Goal: Transaction & Acquisition: Obtain resource

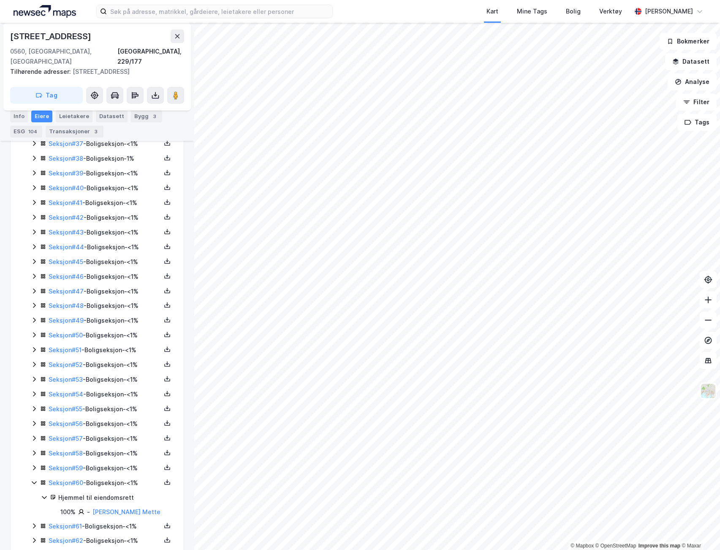
scroll to position [675, 0]
click at [36, 288] on icon at bounding box center [34, 291] width 7 height 7
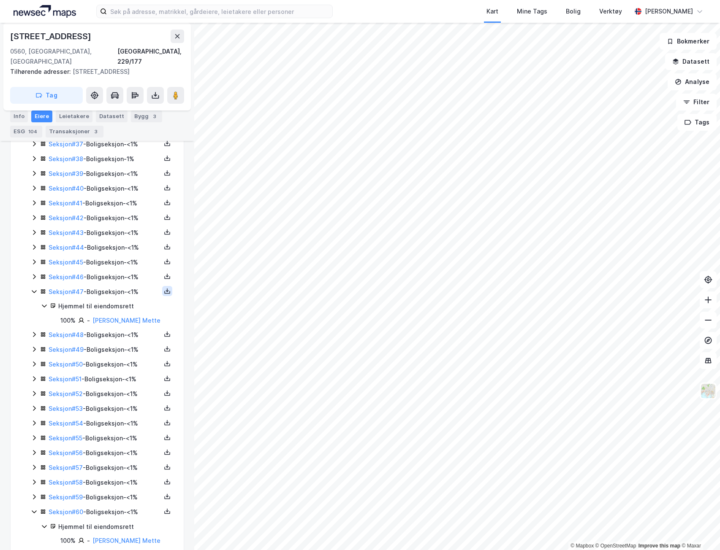
click at [164, 288] on icon at bounding box center [167, 291] width 7 height 7
click at [130, 259] on div "Grunnbok" at bounding box center [121, 266] width 74 height 20
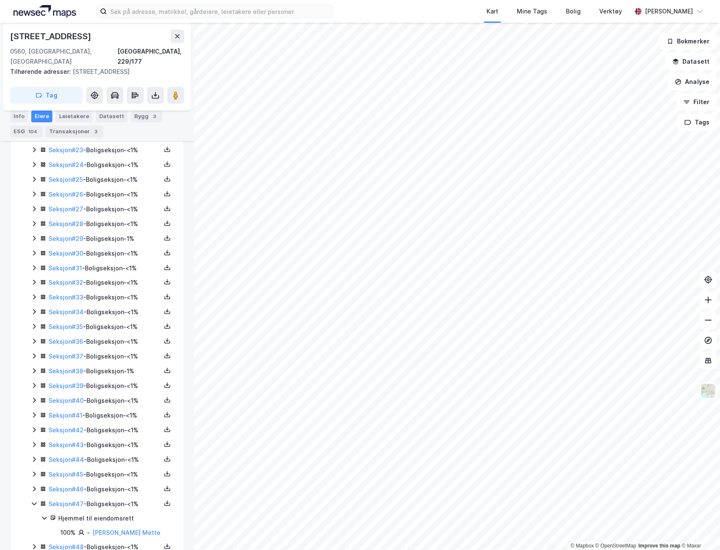
scroll to position [969, 0]
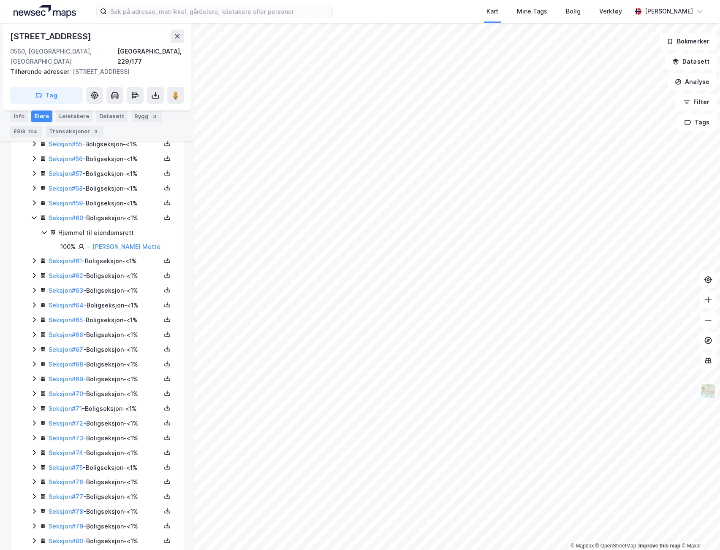
click at [167, 256] on div "Seksjon # 61 - Boligseksjon - <1%" at bounding box center [106, 261] width 133 height 10
click at [164, 257] on icon at bounding box center [167, 260] width 7 height 7
click at [125, 230] on div "Grunnbok" at bounding box center [116, 235] width 28 height 10
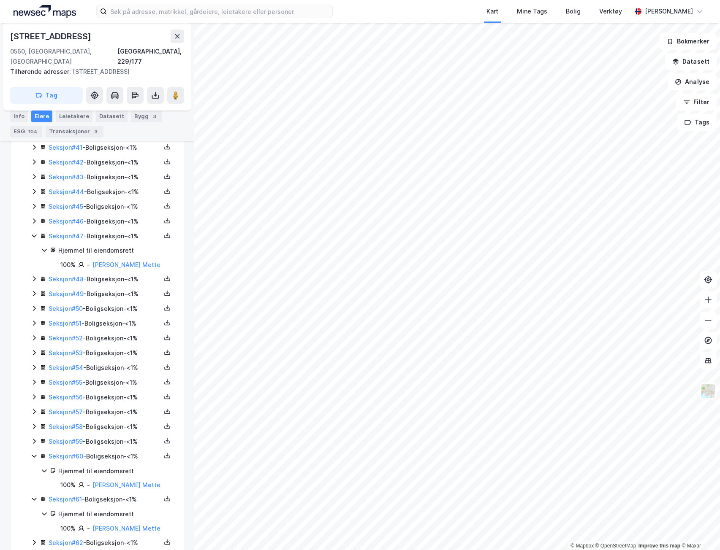
scroll to position [674, 0]
